Goal: Navigation & Orientation: Find specific page/section

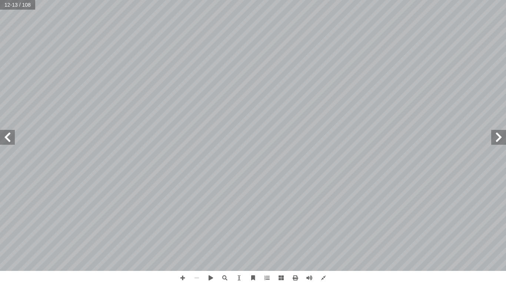
click at [500, 137] on span at bounding box center [498, 137] width 15 height 15
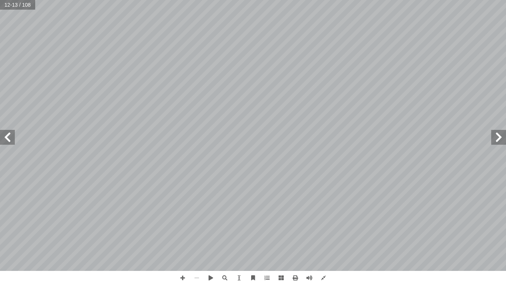
click at [500, 137] on span at bounding box center [498, 137] width 15 height 15
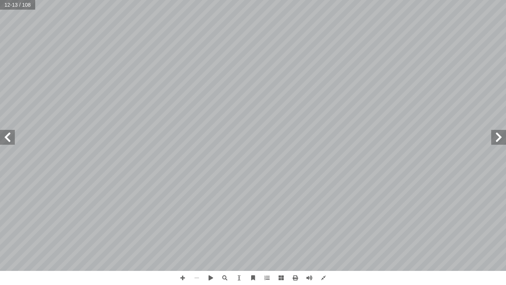
click at [500, 137] on span at bounding box center [498, 137] width 15 height 15
click at [499, 132] on span at bounding box center [498, 137] width 15 height 15
click at [498, 133] on span at bounding box center [498, 137] width 15 height 15
